Goal: Task Accomplishment & Management: Use online tool/utility

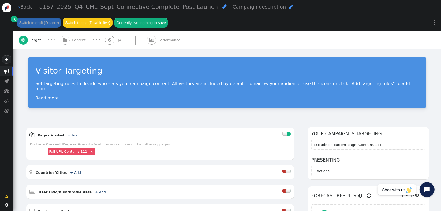
scroll to position [135, 0]
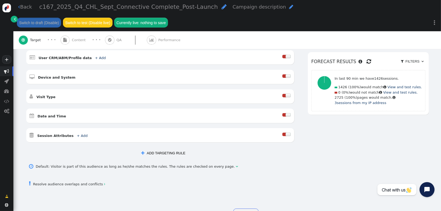
drag, startPoint x: 73, startPoint y: 164, endPoint x: 74, endPoint y: 168, distance: 4.0
click at [73, 183] on link " Resolve audience overlaps and conflicts " at bounding box center [67, 185] width 76 height 4
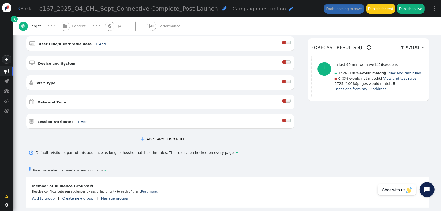
click at [45, 197] on link "Add to group" at bounding box center [43, 199] width 23 height 4
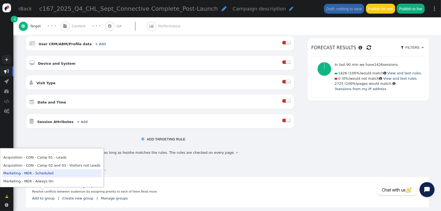
click at [42, 174] on td "Marketing - MER - Scheduled" at bounding box center [52, 174] width 100 height 8
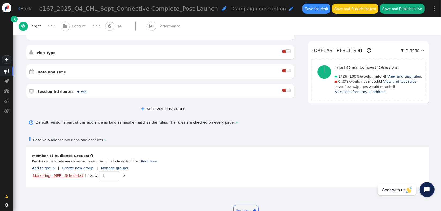
click at [63, 174] on link "Marketing - MER - Scheduled" at bounding box center [58, 176] width 50 height 4
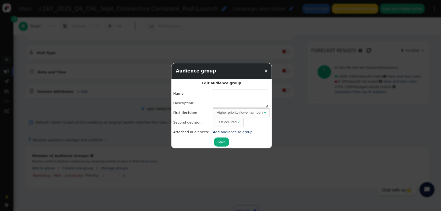
type input "Marketing - MER - Scheduled"
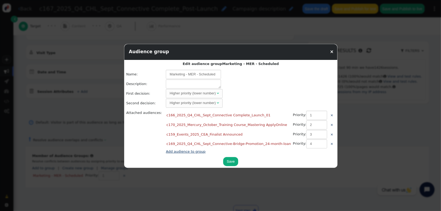
click at [174, 152] on link "Add audience to group" at bounding box center [186, 152] width 40 height 4
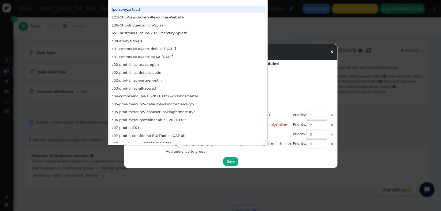
scroll to position [3, 0]
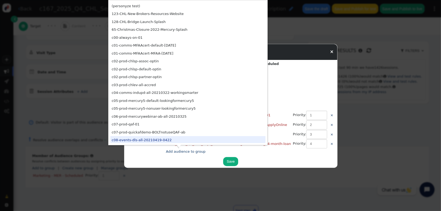
click at [236, 161] on center "Save" at bounding box center [231, 162] width 210 height 10
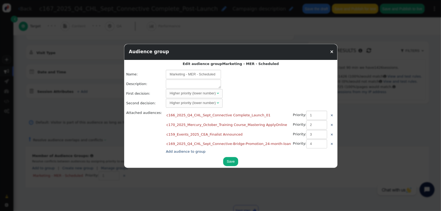
click at [330, 52] on link "×" at bounding box center [332, 51] width 4 height 5
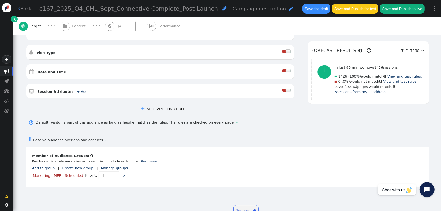
click at [129, 132] on div " Resolve audience overlaps and conflicts " at bounding box center [227, 139] width 403 height 15
click at [78, 25] on span "Content" at bounding box center [80, 26] width 16 height 5
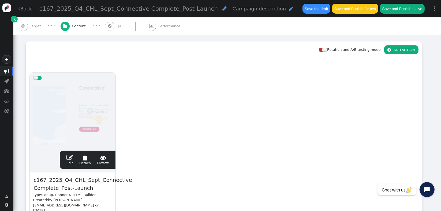
scroll to position [133, 0]
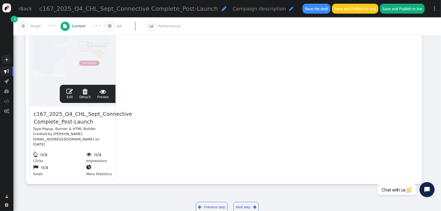
click at [34, 28] on span "Target" at bounding box center [36, 26] width 13 height 5
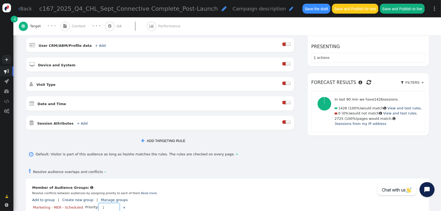
click at [100, 203] on input "1" at bounding box center [109, 207] width 21 height 9
type input "2"
click at [73, 24] on span "Content" at bounding box center [80, 26] width 16 height 5
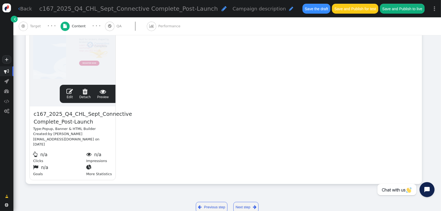
click at [69, 89] on span "" at bounding box center [69, 91] width 6 height 6
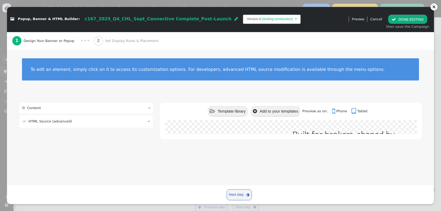
click at [116, 38] on div "2 Set Display Rules & Placement" at bounding box center [127, 41] width 67 height 18
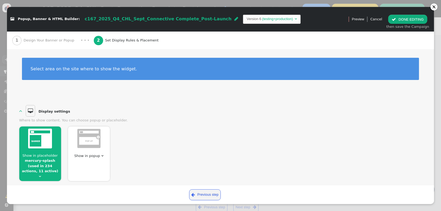
scroll to position [114, 0]
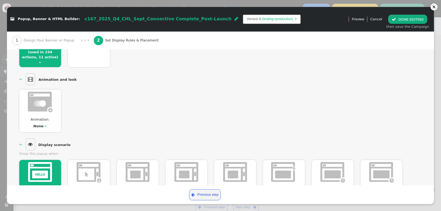
click at [41, 61] on span "" at bounding box center [40, 62] width 2 height 3
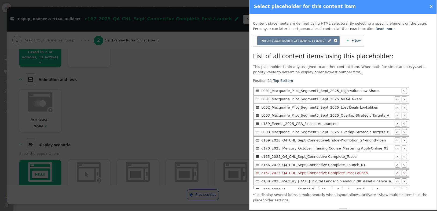
click at [181, 130] on div at bounding box center [218, 105] width 437 height 211
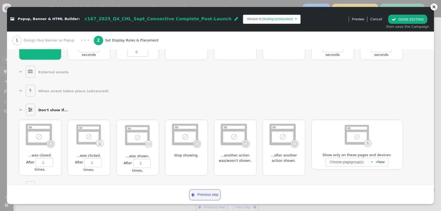
scroll to position [280, 0]
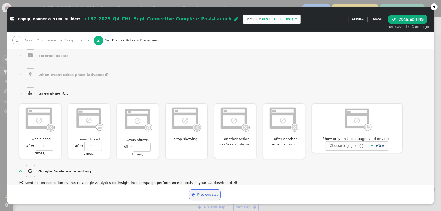
drag, startPoint x: 179, startPoint y: 115, endPoint x: 182, endPoint y: 129, distance: 14.0
click at [180, 115] on img at bounding box center [186, 119] width 31 height 26
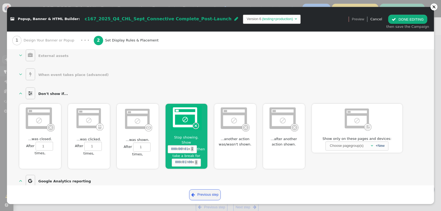
click at [184, 160] on span "01" at bounding box center [185, 162] width 4 height 5
click at [394, 20] on span "" at bounding box center [394, 19] width 4 height 4
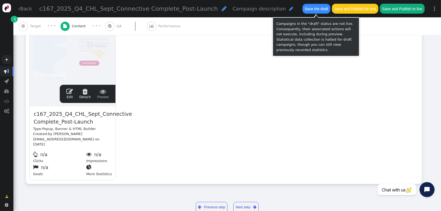
click at [315, 8] on button "Save the draft" at bounding box center [317, 9] width 28 height 10
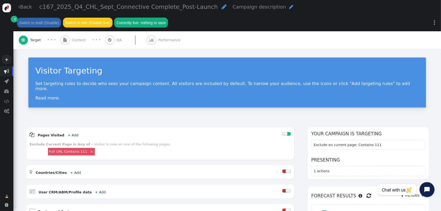
click at [73, 38] on span "Content" at bounding box center [80, 40] width 16 height 5
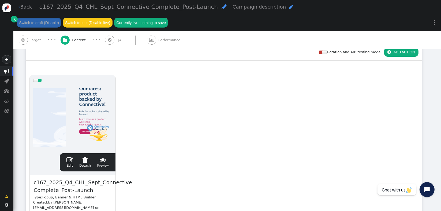
scroll to position [84, 0]
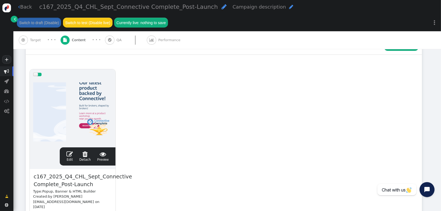
click at [69, 151] on link " Edit" at bounding box center [69, 156] width 6 height 11
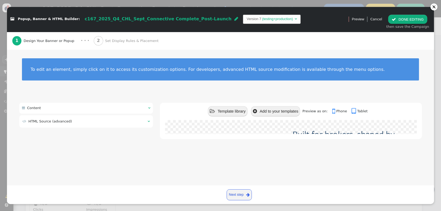
click at [82, 123] on td " HTML Source (advanced)" at bounding box center [83, 121] width 121 height 5
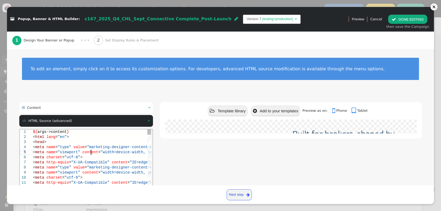
scroll to position [0, 0]
click at [90, 153] on span "content" at bounding box center [90, 152] width 16 height 4
type textarea "${args->content} <html lang="en"> <head> <meta name="type" value="marketing-des…"
